Goal: Task Accomplishment & Management: Manage account settings

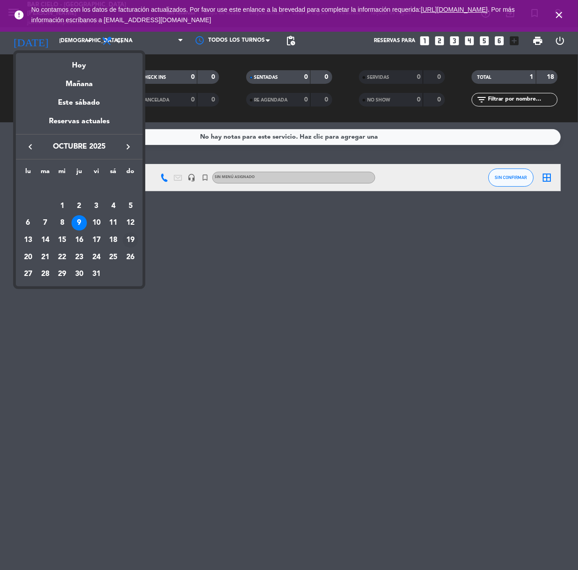
click at [131, 241] on div "19" at bounding box center [130, 239] width 15 height 15
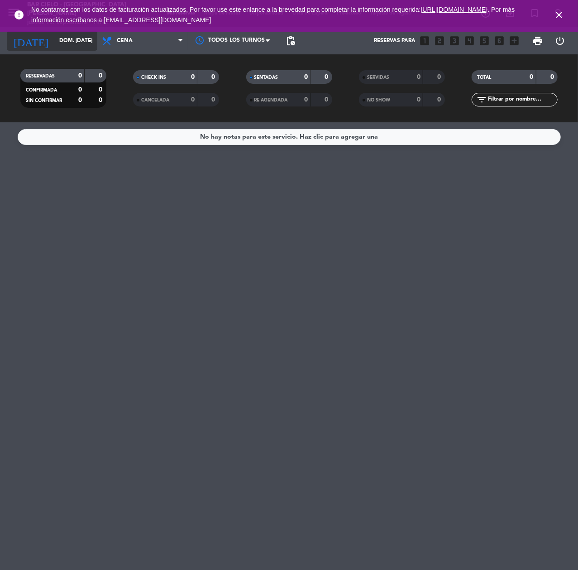
click at [84, 38] on icon "arrow_drop_down" at bounding box center [89, 40] width 11 height 11
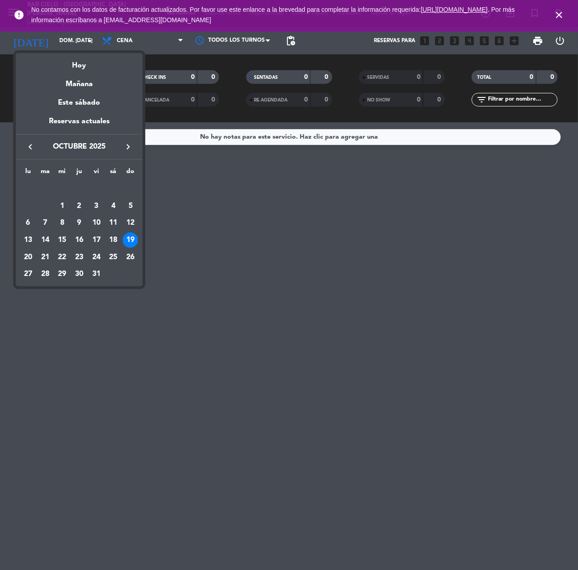
click at [34, 143] on icon "keyboard_arrow_left" at bounding box center [30, 146] width 11 height 11
click at [93, 239] on div "19" at bounding box center [96, 239] width 15 height 15
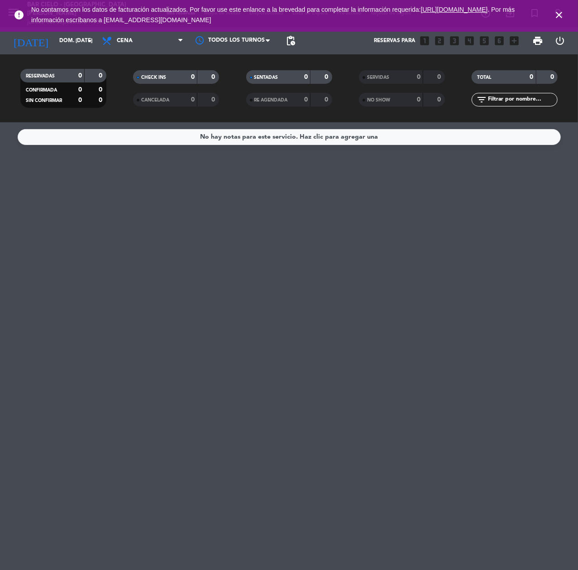
type input "vie. [DATE]"
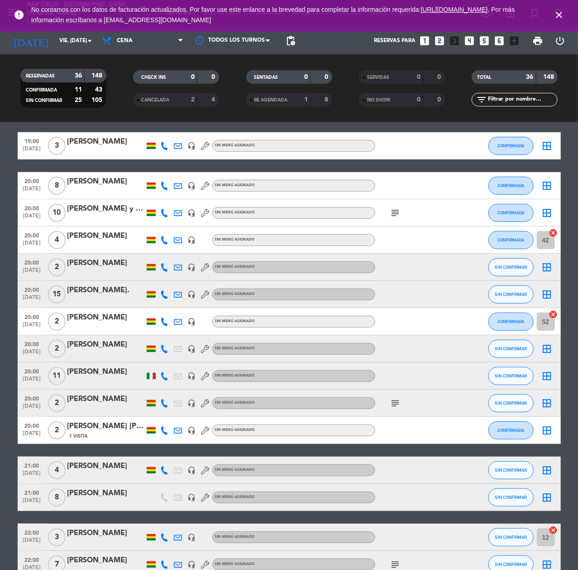
scroll to position [344, 0]
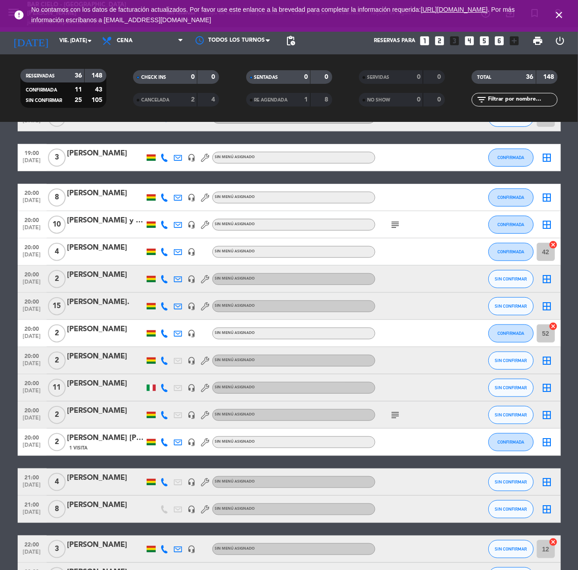
click at [354, 110] on div "SERVIDAS 0 0 NO SHOW 0 0" at bounding box center [401, 88] width 113 height 50
click at [101, 194] on div "[PERSON_NAME]" at bounding box center [105, 193] width 77 height 12
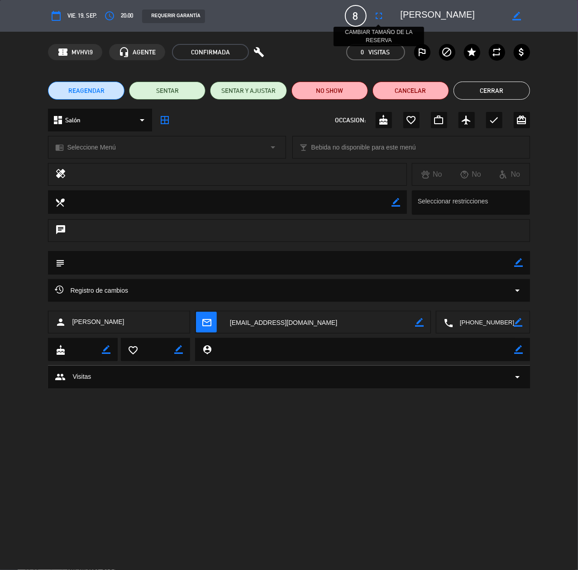
click at [386, 19] on button "fullscreen" at bounding box center [379, 16] width 16 height 16
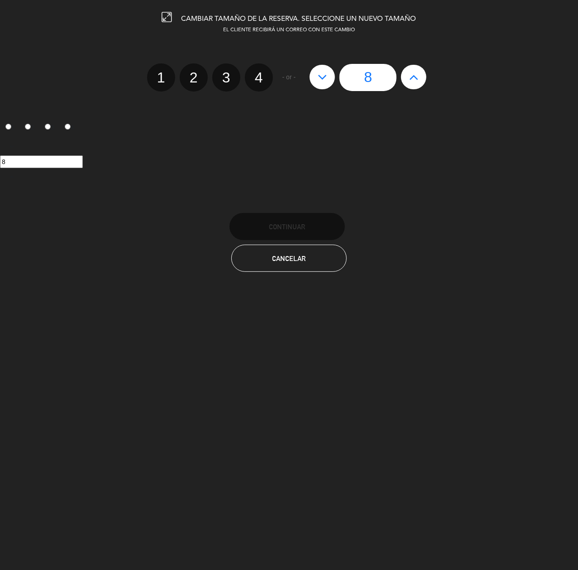
click at [411, 67] on button at bounding box center [413, 77] width 25 height 24
type input "9"
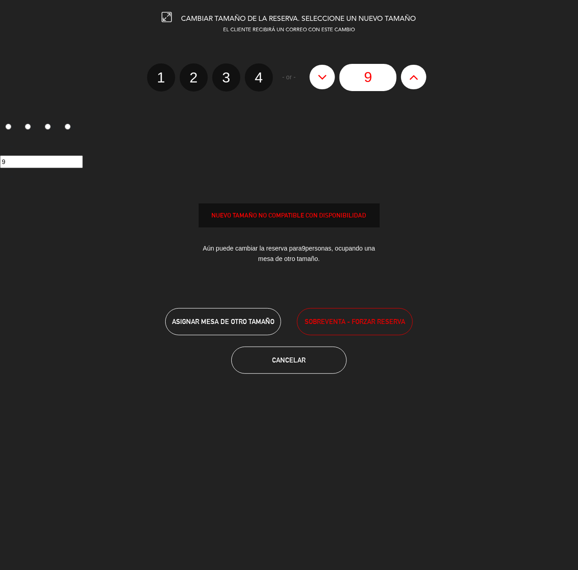
click at [411, 67] on button at bounding box center [413, 77] width 25 height 24
type input "10"
click at [411, 67] on button at bounding box center [413, 77] width 25 height 24
type input "11"
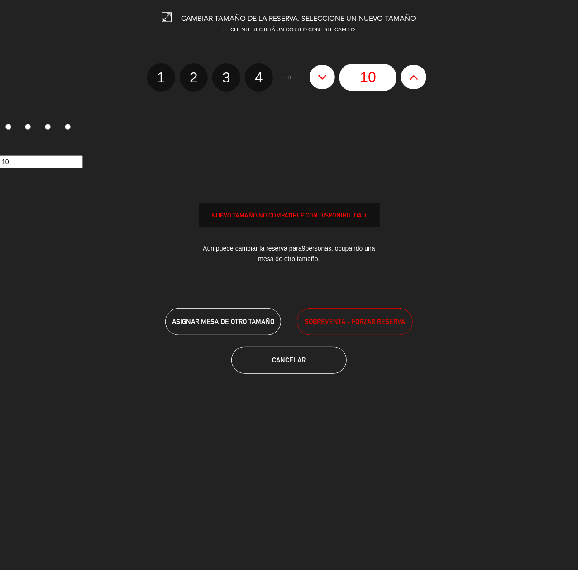
type input "11"
click at [411, 67] on button at bounding box center [413, 77] width 25 height 24
type input "12"
click at [411, 67] on button at bounding box center [413, 77] width 25 height 24
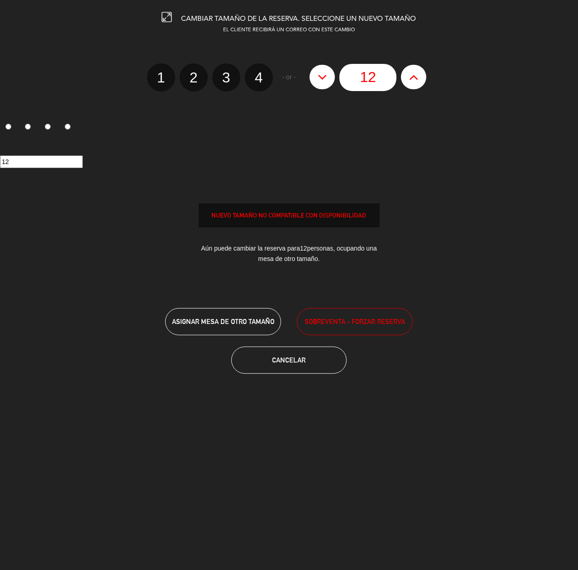
type input "13"
click at [327, 81] on icon at bounding box center [323, 77] width 10 height 14
type input "12"
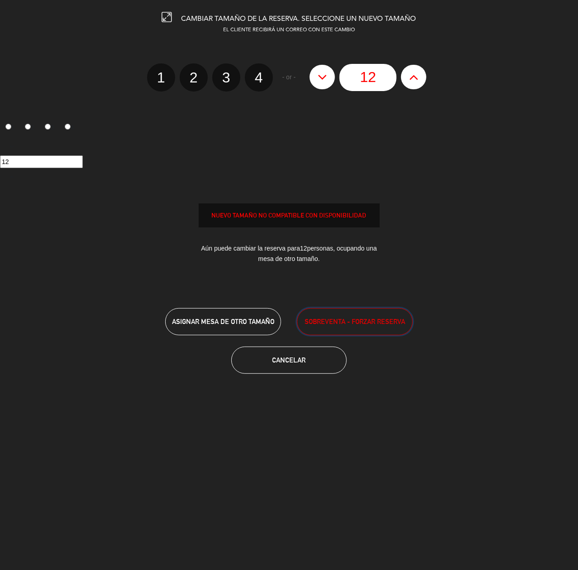
click at [349, 323] on span "SOBREVENTA - FORZAR RESERVA" at bounding box center [355, 321] width 101 height 10
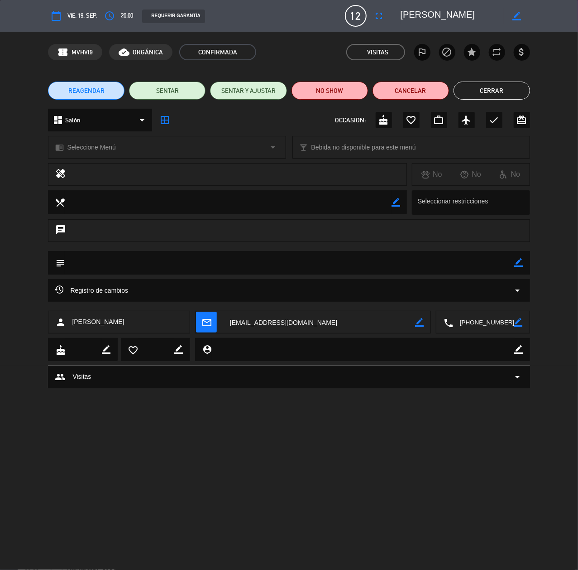
click at [482, 91] on button "Cerrar" at bounding box center [492, 90] width 77 height 18
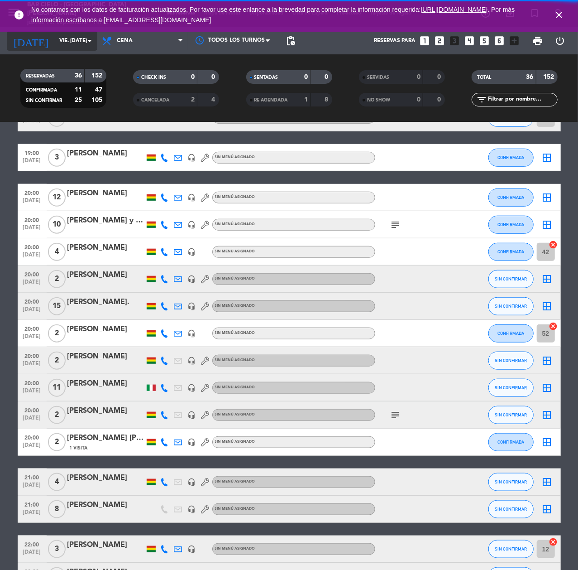
click at [62, 42] on input "vie. [DATE]" at bounding box center [91, 40] width 72 height 15
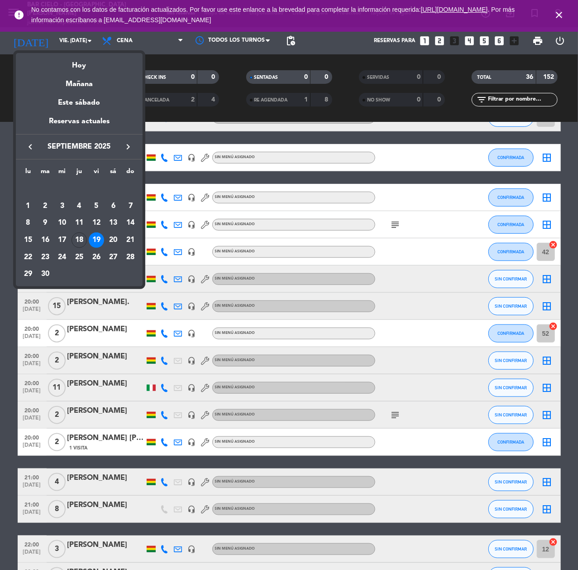
click at [207, 116] on div at bounding box center [289, 285] width 578 height 570
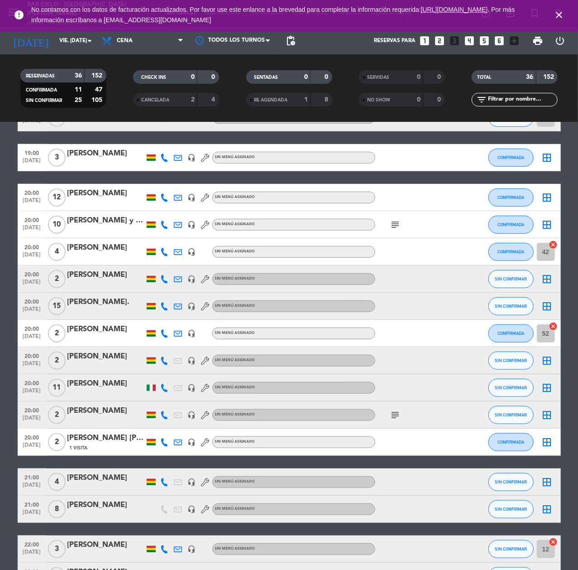
click at [120, 330] on div "[PERSON_NAME]" at bounding box center [105, 329] width 77 height 12
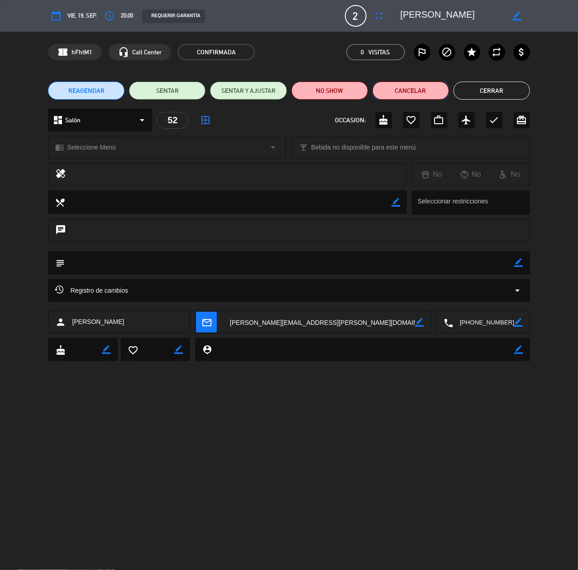
click at [392, 93] on button "Cancelar" at bounding box center [411, 90] width 77 height 18
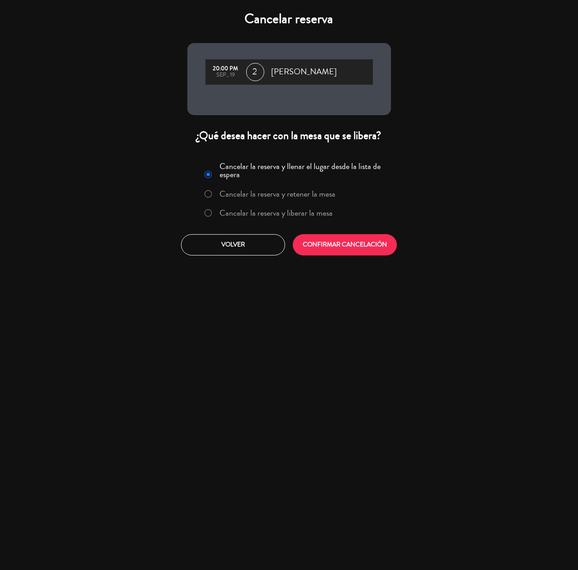
click at [256, 220] on label "Cancelar la reserva y liberar la mesa" at bounding box center [269, 213] width 138 height 16
click at [337, 242] on button "CONFIRMAR CANCELACIÓN" at bounding box center [345, 244] width 104 height 21
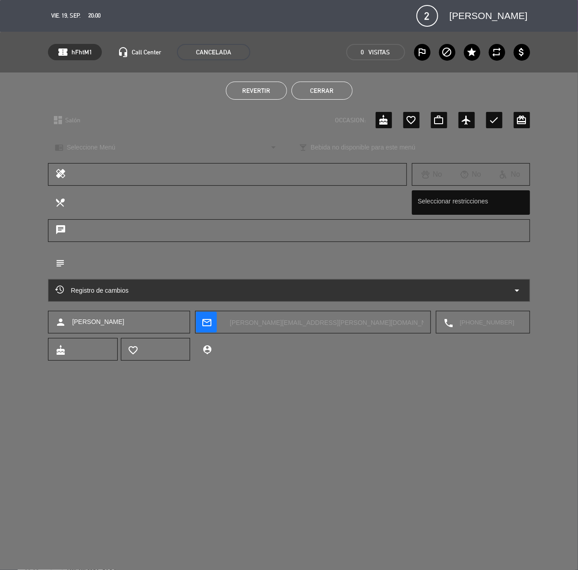
click at [336, 95] on button "Cerrar" at bounding box center [322, 90] width 61 height 18
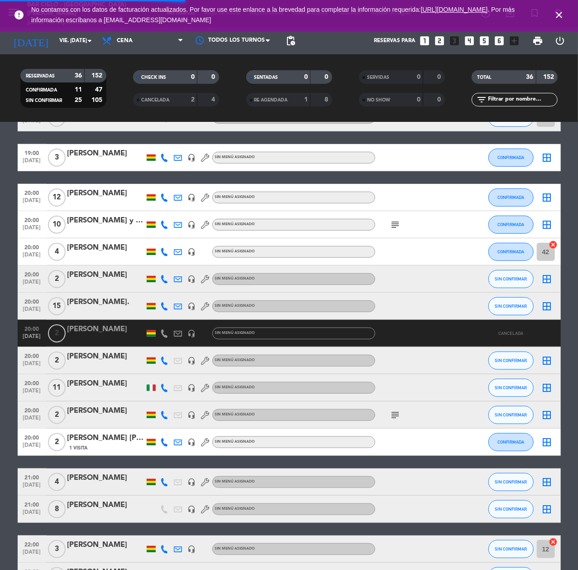
click at [439, 42] on icon "looks_two" at bounding box center [440, 41] width 12 height 12
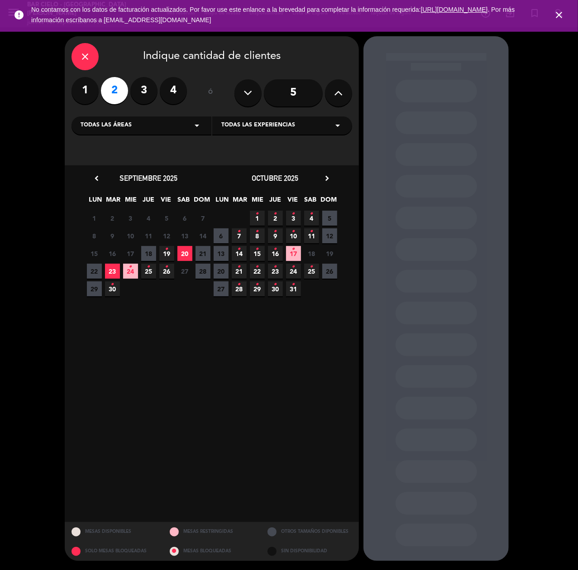
click at [115, 274] on span "23" at bounding box center [112, 270] width 15 height 15
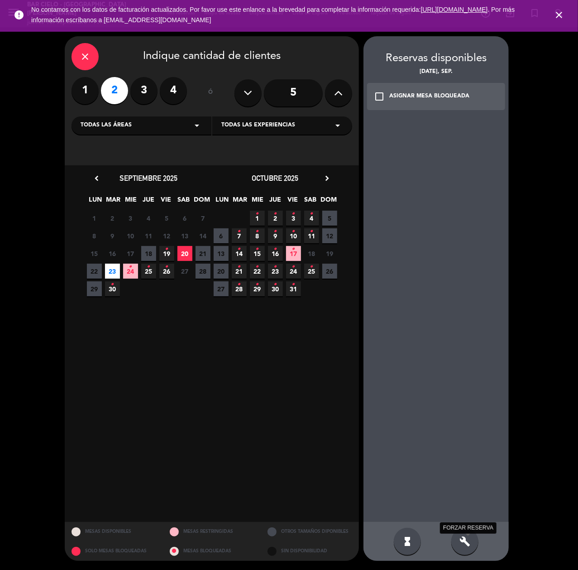
click at [469, 536] on icon "build" at bounding box center [465, 541] width 11 height 11
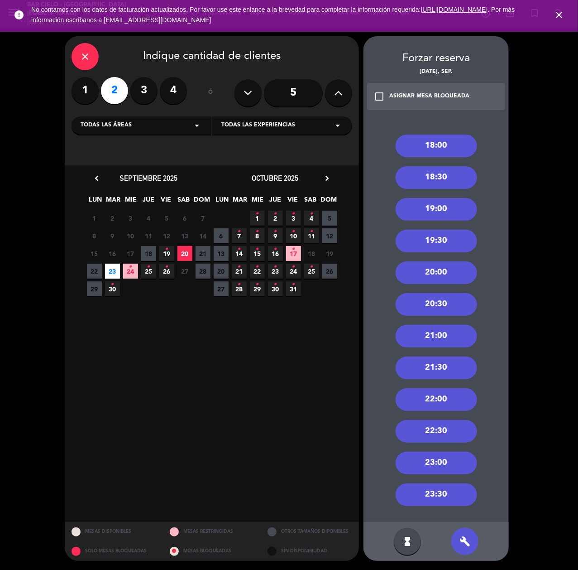
click at [435, 492] on div "23:30" at bounding box center [436, 494] width 81 height 23
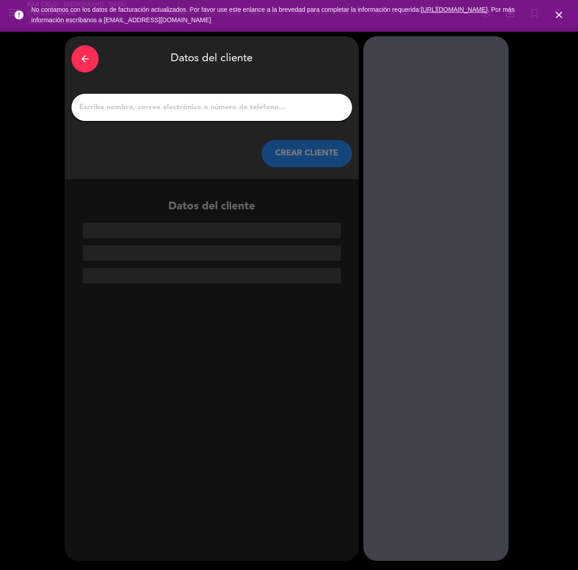
click at [254, 113] on input "1" at bounding box center [211, 107] width 267 height 13
paste input "[PERSON_NAME]"
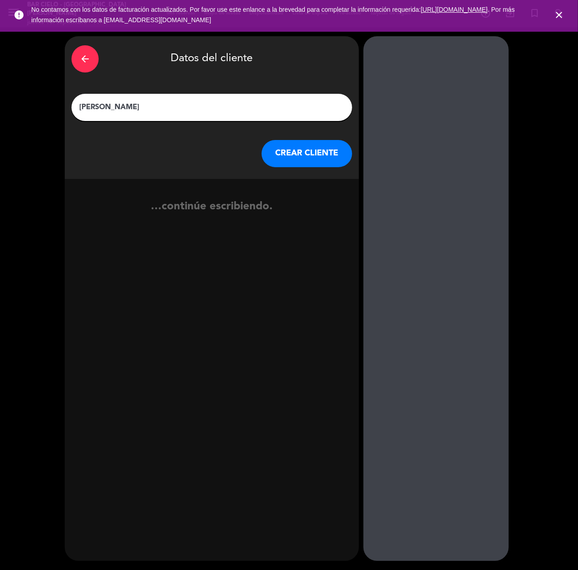
type input "[PERSON_NAME]"
click at [317, 158] on button "CREAR CLIENTE" at bounding box center [307, 153] width 91 height 27
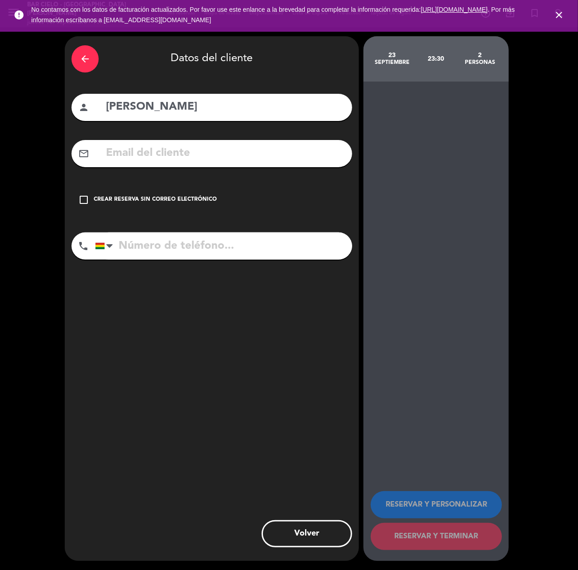
click at [161, 105] on input "[PERSON_NAME]" at bounding box center [225, 107] width 240 height 19
type input "[PERSON_NAME]"
click at [145, 250] on input "tel" at bounding box center [223, 245] width 257 height 27
paste input "[PHONE_NUMBER]"
click at [183, 237] on input "[PHONE_NUMBER]" at bounding box center [223, 245] width 257 height 27
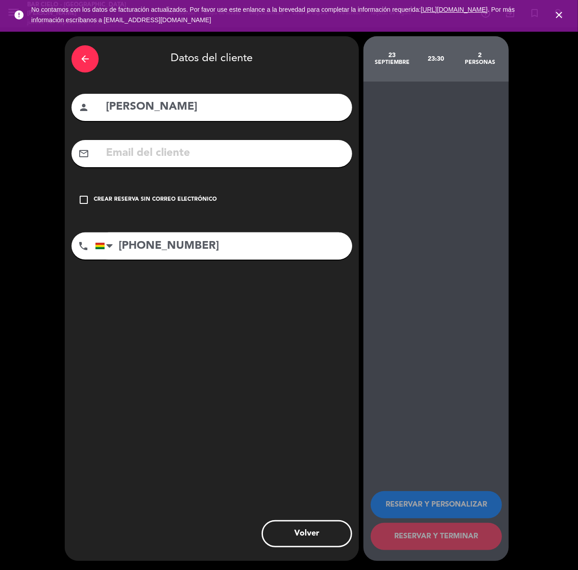
type input "[PHONE_NUMBER]"
drag, startPoint x: 91, startPoint y: 198, endPoint x: 52, endPoint y: 166, distance: 50.8
click at [90, 198] on div "check_box_outline_blank Crear reserva sin correo electrónico" at bounding box center [212, 199] width 281 height 27
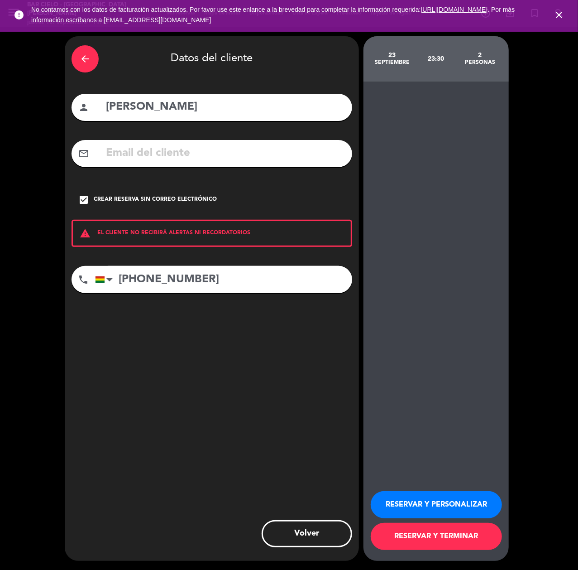
click at [439, 512] on button "RESERVAR Y PERSONALIZAR" at bounding box center [436, 504] width 131 height 27
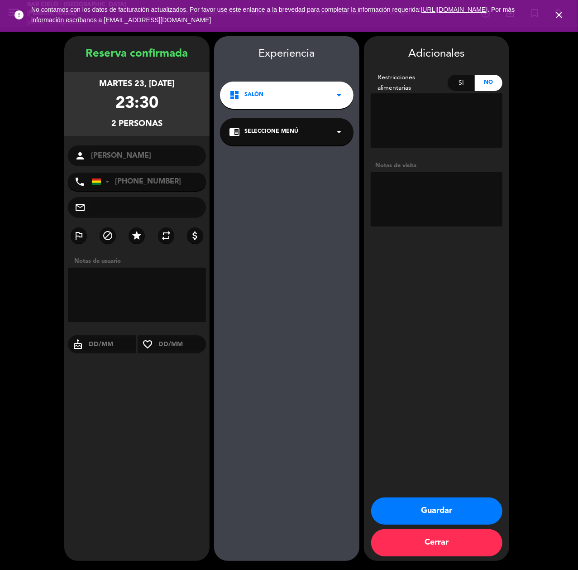
drag, startPoint x: 402, startPoint y: 509, endPoint x: 397, endPoint y: 509, distance: 5.9
click at [402, 509] on button "Guardar" at bounding box center [436, 510] width 131 height 27
